Goal: Transaction & Acquisition: Purchase product/service

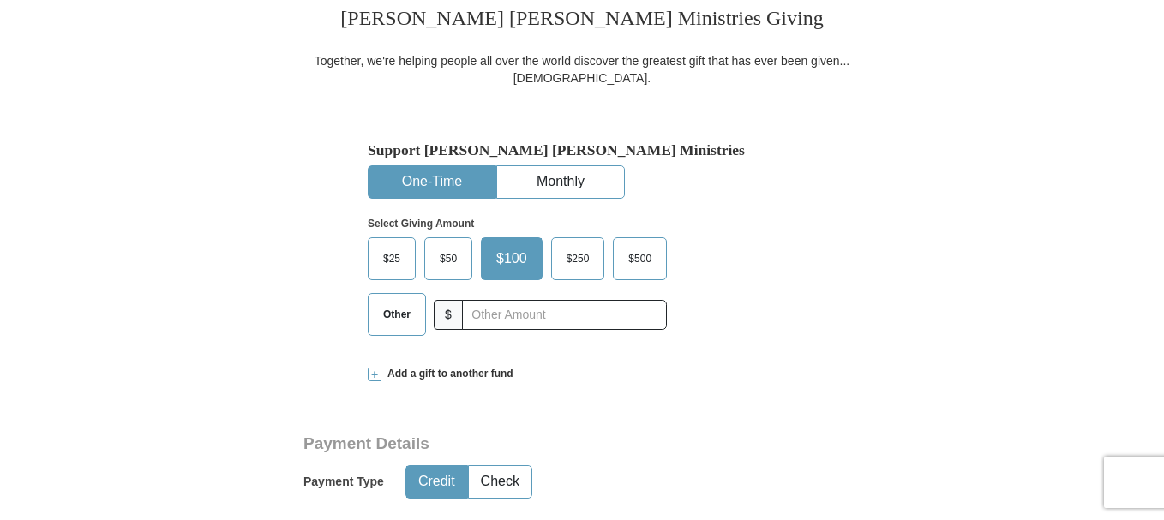
scroll to position [442, 0]
click at [444, 270] on span "$50" at bounding box center [448, 258] width 34 height 26
click at [0, 0] on input "$50" at bounding box center [0, 0] width 0 height 0
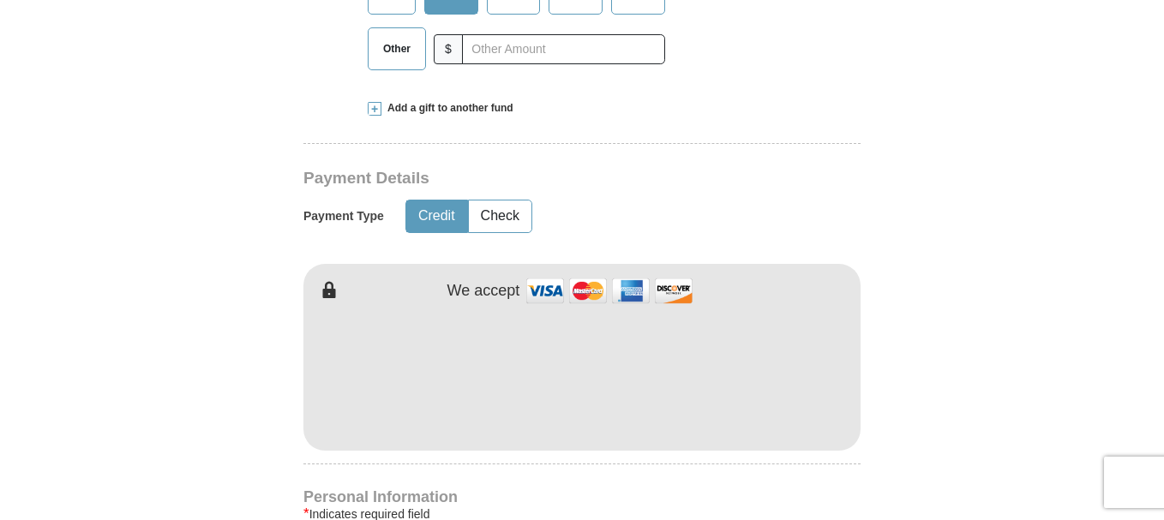
scroll to position [707, 0]
click at [983, 275] on form "Already have an account? Sign in for faster giving. Don't have an account? Crea…" at bounding box center [581, 412] width 977 height 2103
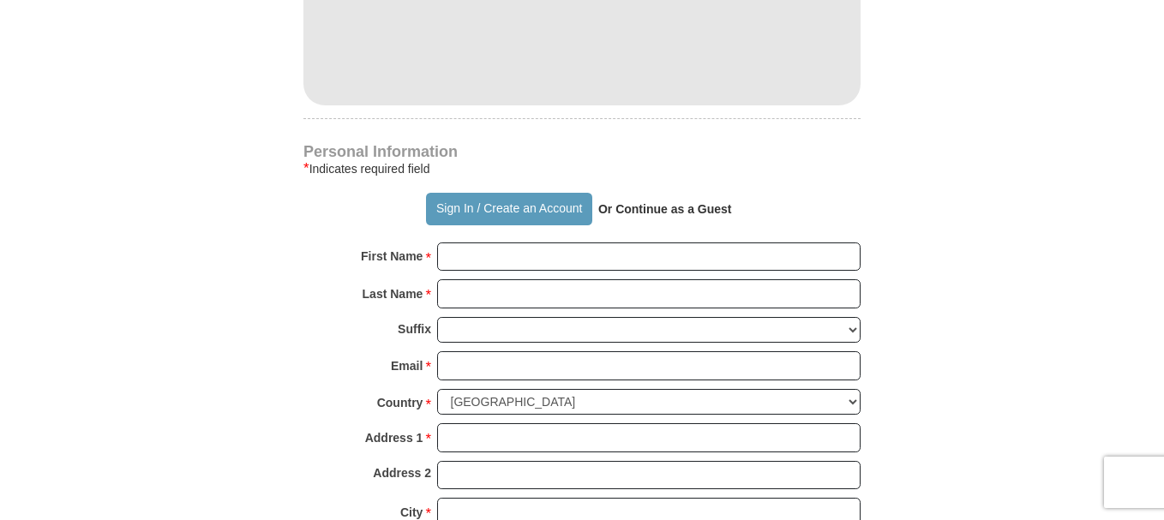
scroll to position [1053, 0]
click at [562, 251] on input "First Name *" at bounding box center [649, 256] width 424 height 29
type input "Kolby"
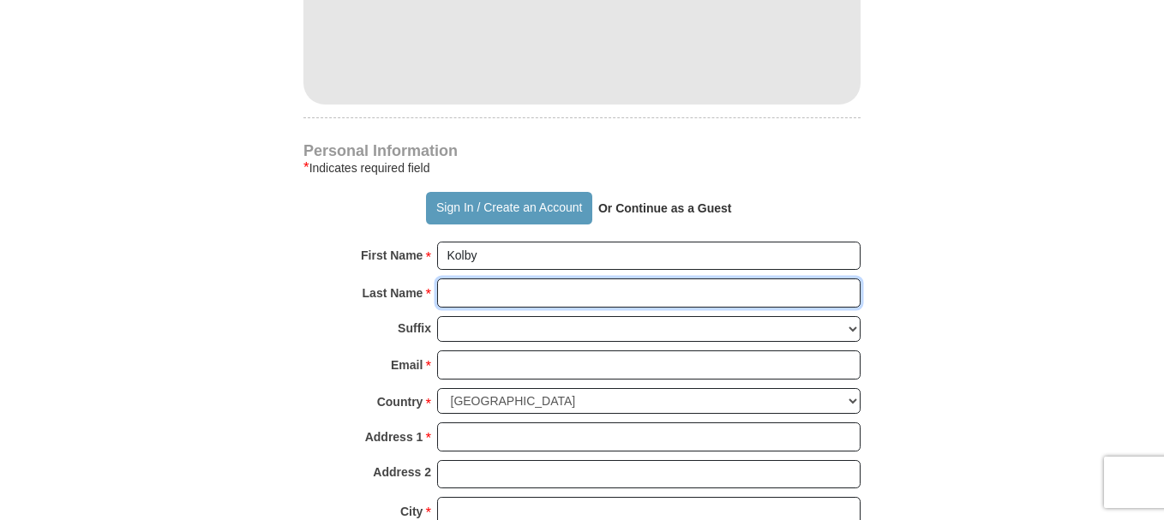
click at [513, 296] on input "Last Name *" at bounding box center [649, 293] width 424 height 29
type input "[PERSON_NAME]"
click at [532, 335] on select "[PERSON_NAME] I II III IV V VI" at bounding box center [649, 329] width 424 height 27
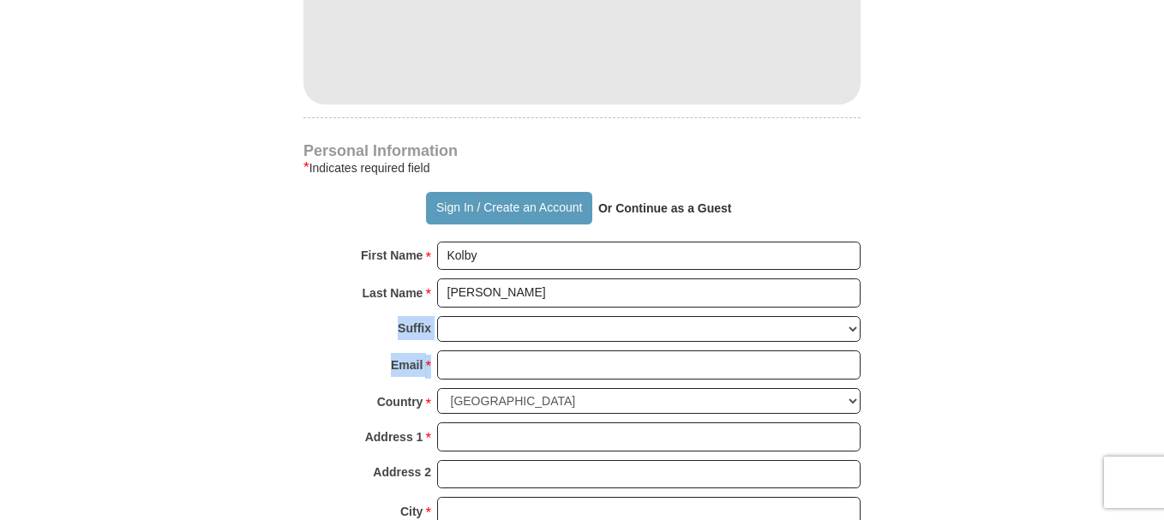
drag, startPoint x: 295, startPoint y: 328, endPoint x: 475, endPoint y: 364, distance: 183.4
click at [475, 364] on form "Already have an account? Sign in for faster giving. Don't have an account? Crea…" at bounding box center [581, 67] width 977 height 2103
click at [475, 364] on input "Email *" at bounding box center [649, 365] width 424 height 29
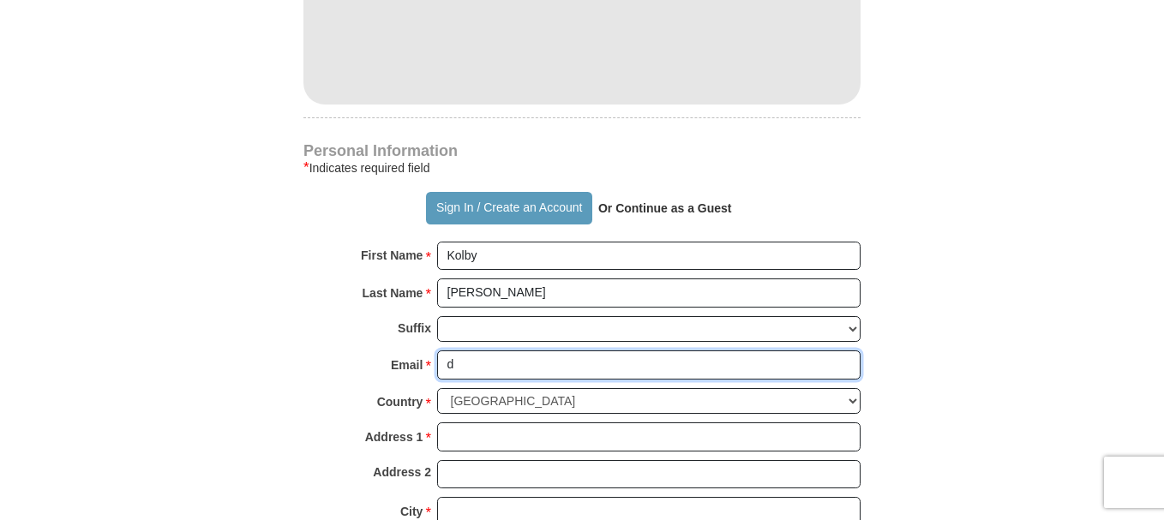
click at [497, 373] on input "d" at bounding box center [649, 365] width 424 height 29
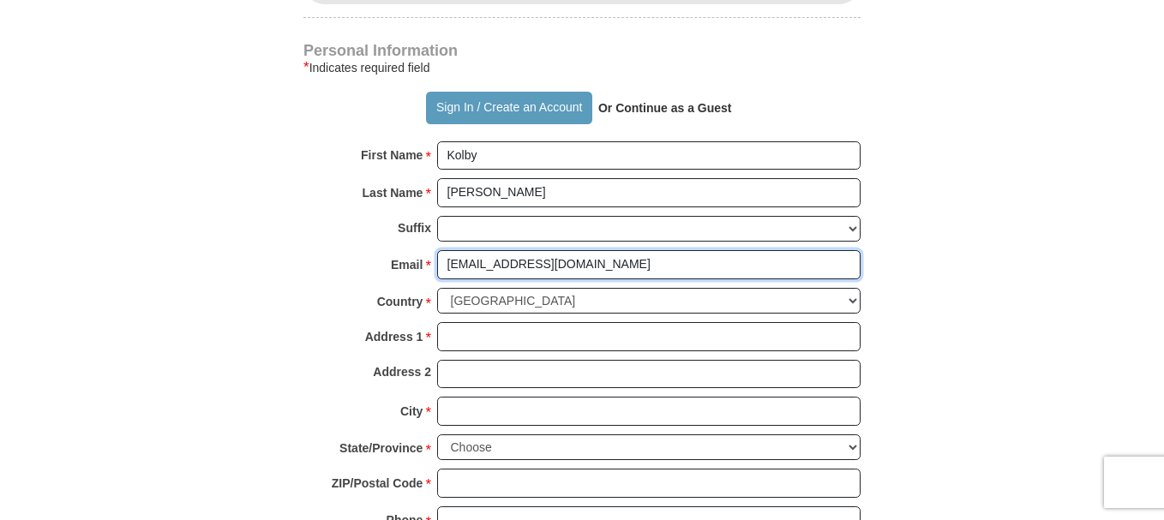
scroll to position [1159, 0]
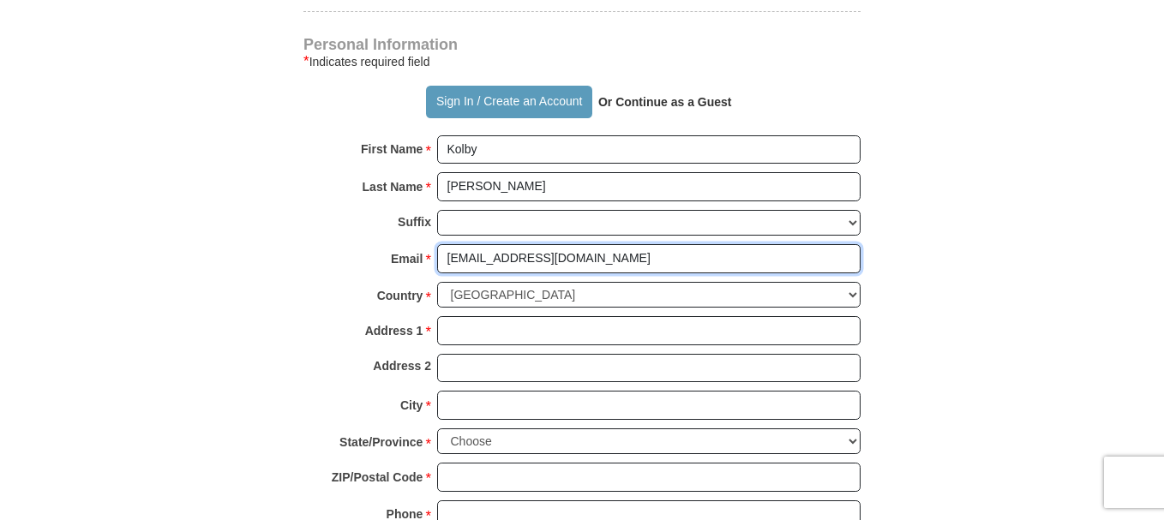
type input "[EMAIL_ADDRESS][DOMAIN_NAME]"
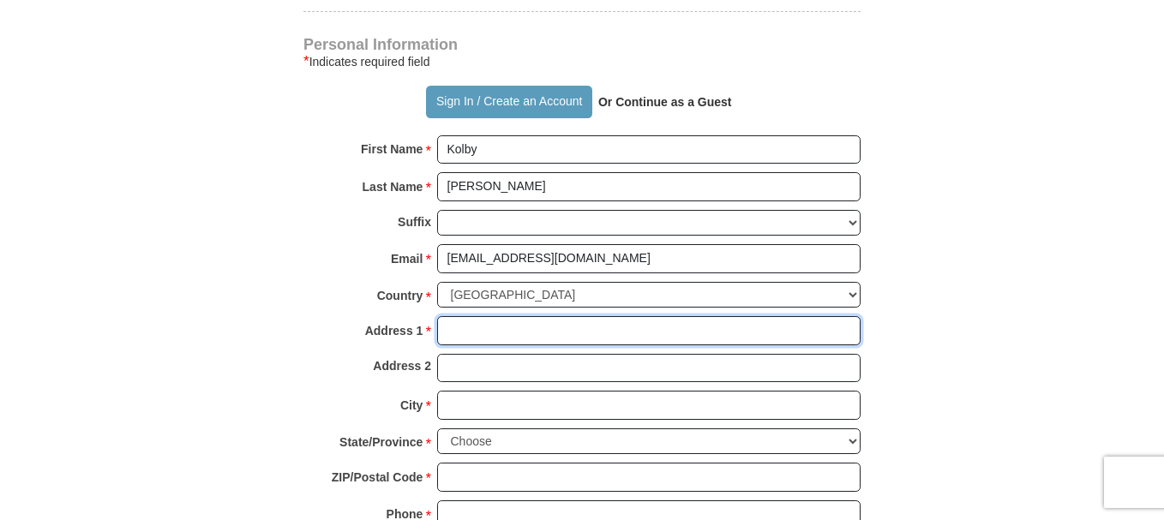
click at [480, 340] on input "Address 1 *" at bounding box center [649, 330] width 424 height 29
type input "[STREET_ADDRESS]"
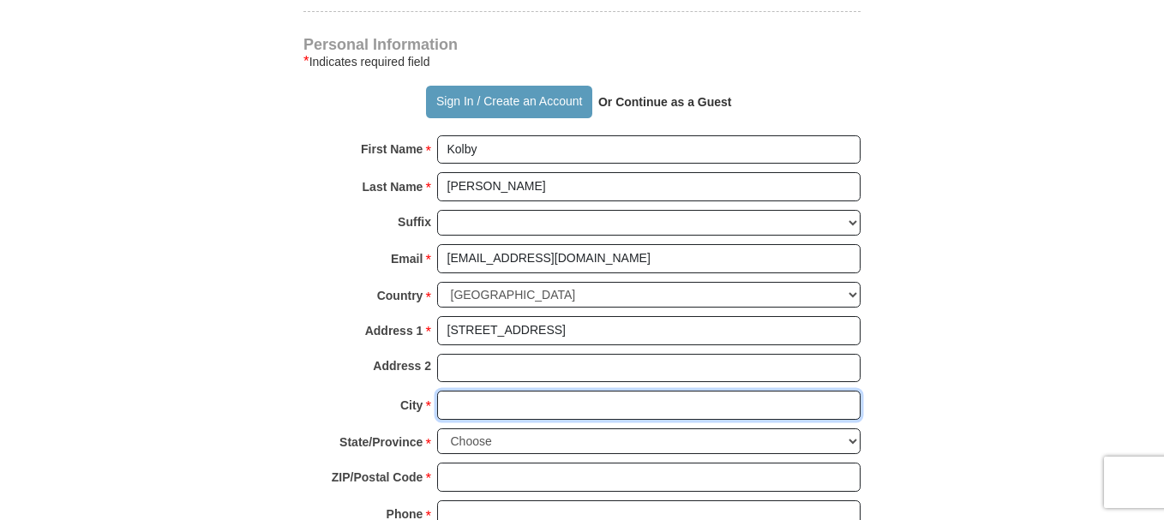
type input "[PERSON_NAME]"
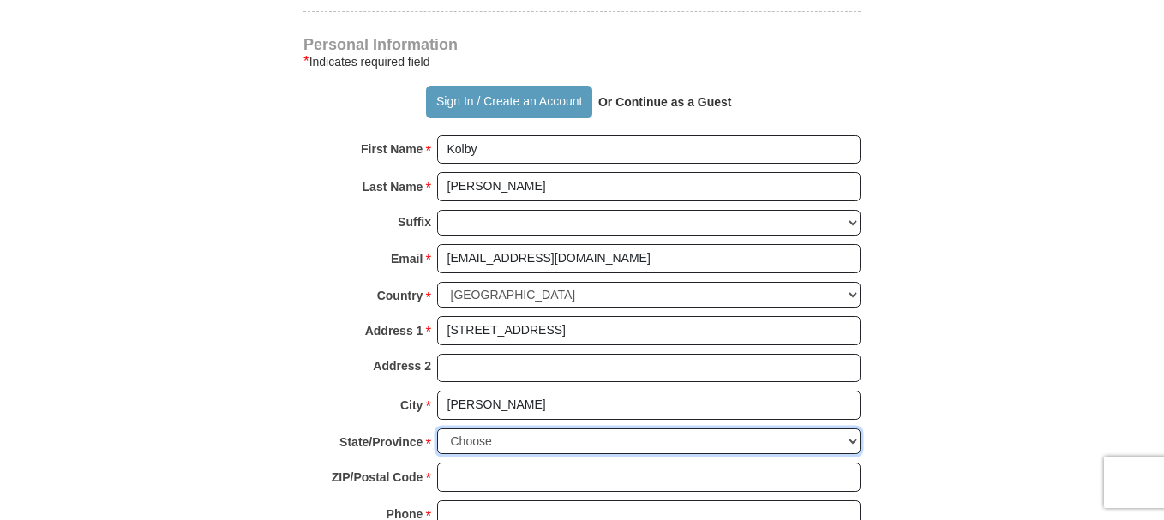
select select "AR"
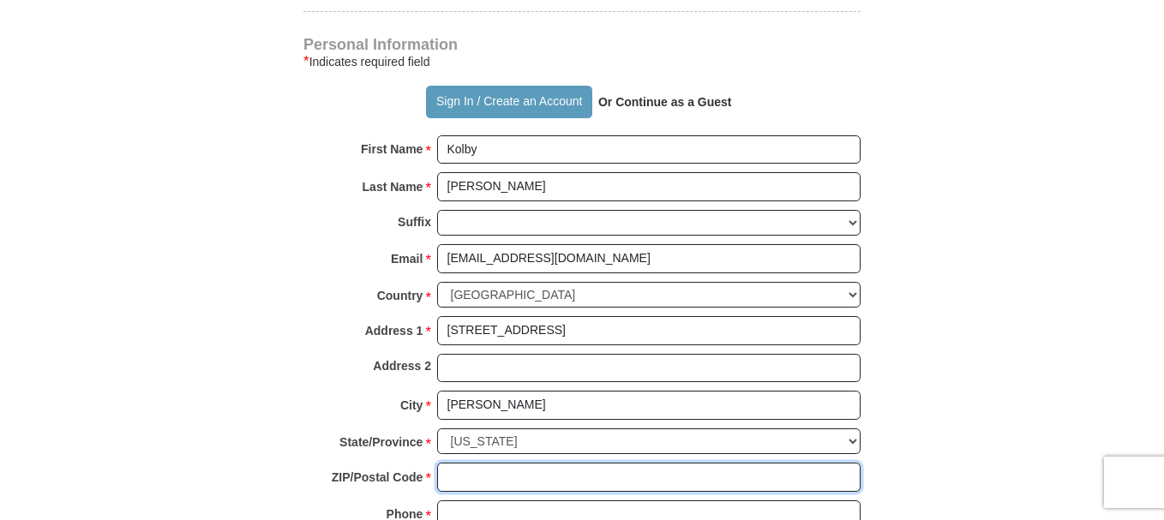
type input "72956"
type input "4798413845"
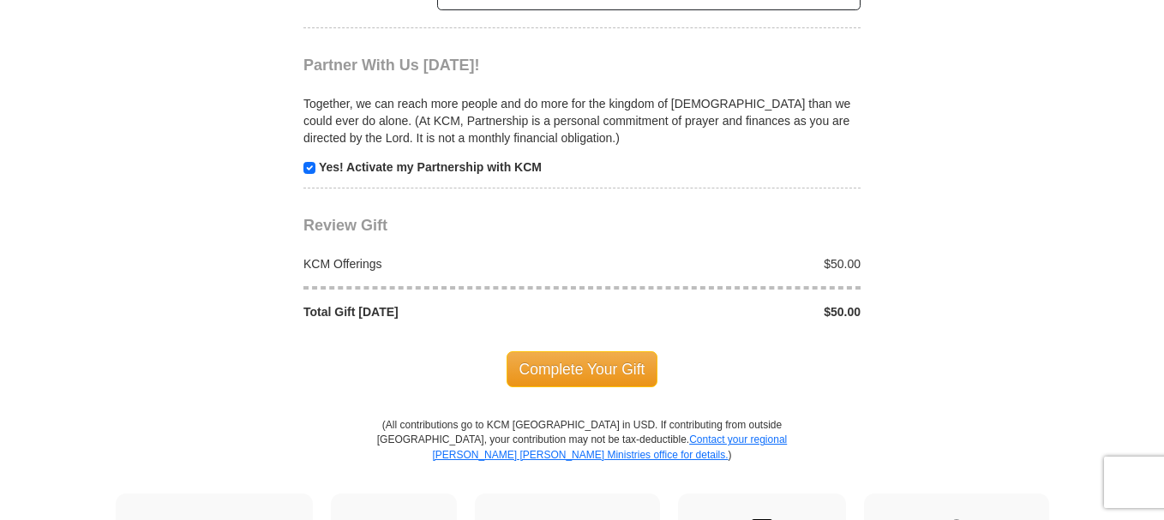
scroll to position [1615, 0]
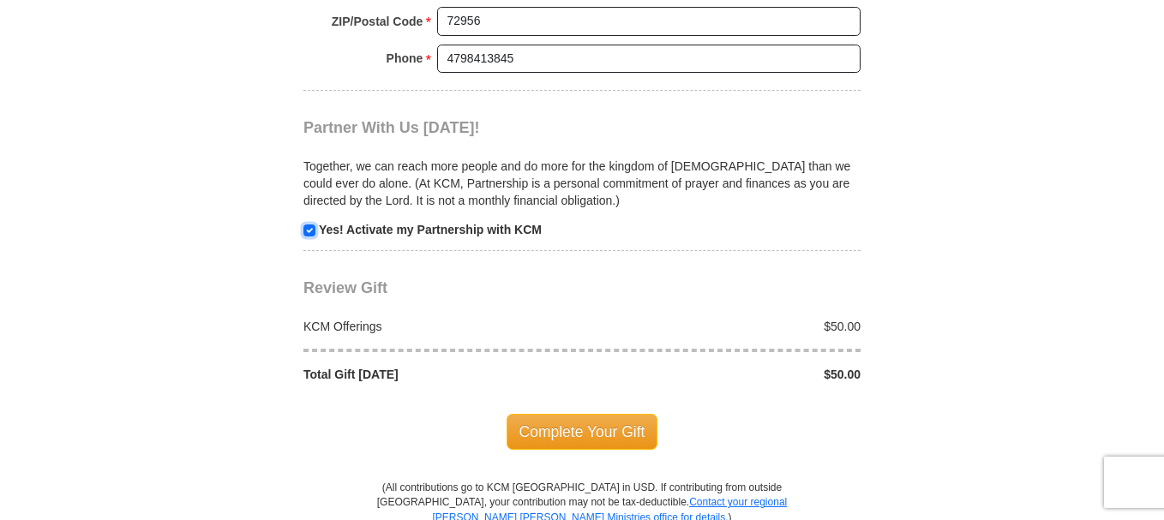
click at [309, 233] on input "checkbox" at bounding box center [309, 231] width 12 height 12
checkbox input "false"
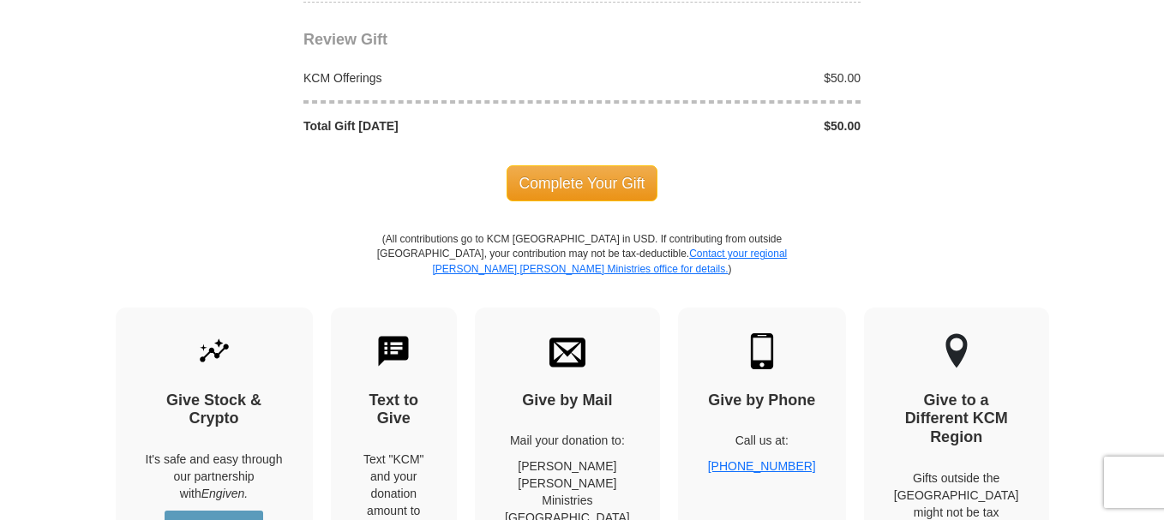
scroll to position [1842, 0]
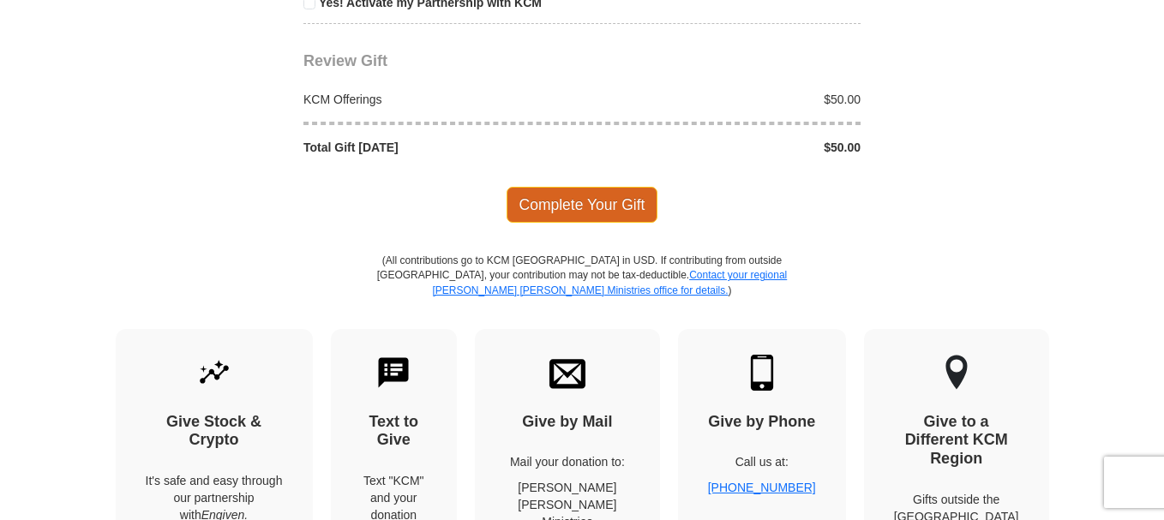
click at [618, 202] on span "Complete Your Gift" at bounding box center [583, 205] width 152 height 36
